Goal: Task Accomplishment & Management: Manage account settings

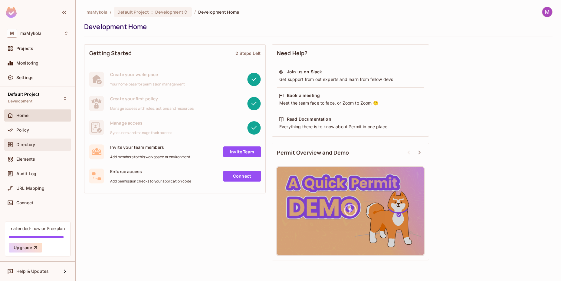
click at [36, 144] on div "Directory" at bounding box center [42, 144] width 52 height 5
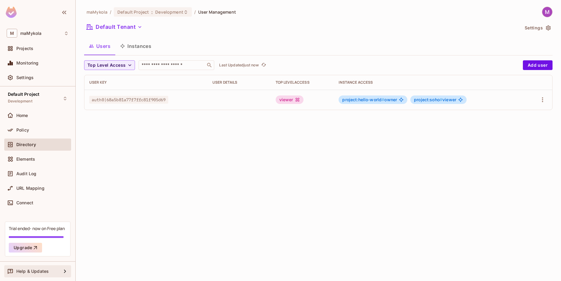
click at [43, 272] on span "Help & Updates" at bounding box center [32, 271] width 32 height 5
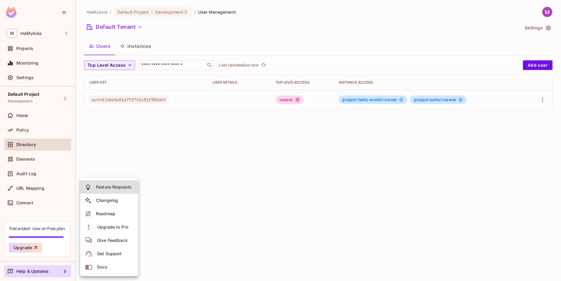
click at [111, 265] on li "Docs" at bounding box center [109, 266] width 58 height 13
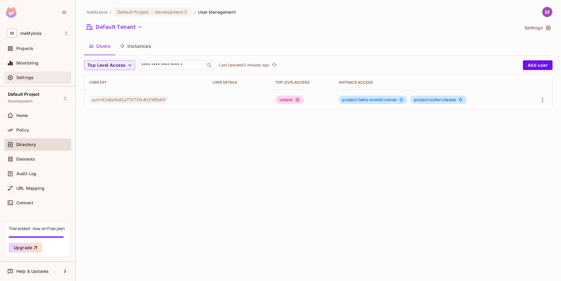
click at [34, 81] on div "Settings" at bounding box center [37, 77] width 67 height 12
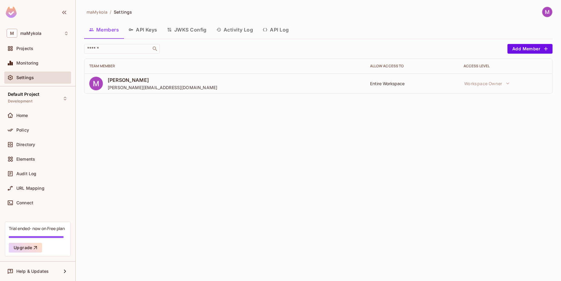
click at [144, 32] on button "API Keys" at bounding box center [143, 29] width 38 height 15
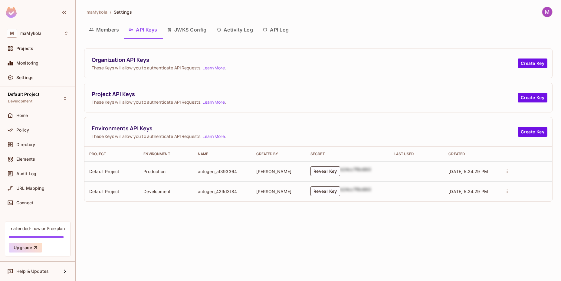
click at [217, 173] on td "autogen_af393364" at bounding box center [222, 171] width 58 height 20
click at [155, 191] on td "Development" at bounding box center [166, 191] width 54 height 20
click at [327, 192] on button "Reveal Key" at bounding box center [326, 191] width 30 height 10
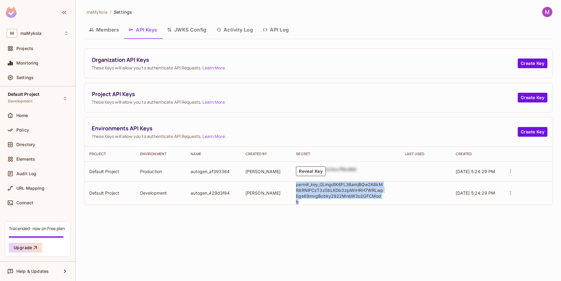
drag, startPoint x: 296, startPoint y: 185, endPoint x: 386, endPoint y: 198, distance: 90.2
click at [386, 198] on td "permit_key_GLmgdIK6FL36amjBQw2K6kMR8RNlPCzT3zSbLKDb3zplWrHRH7WRLwpEge69mvgBobky…" at bounding box center [345, 192] width 109 height 23
copy p "permit_key_GLmgdIK6FL36amjBQw2K6kMR8RNlPCzT3zSbLKDb3zplWrHRH7WRLwpEge69mvgBobky…"
